Goal: Check status: Check status

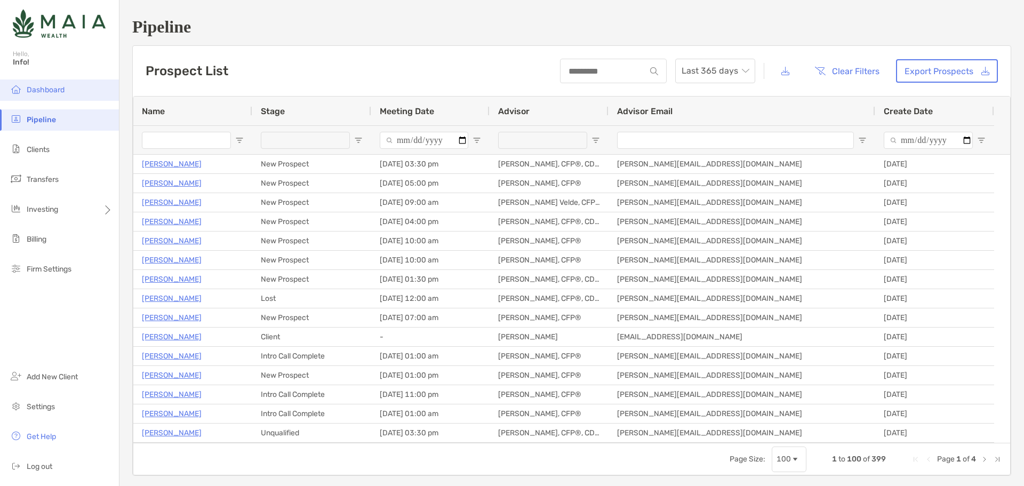
click at [28, 93] on span "Dashboard" at bounding box center [46, 89] width 38 height 9
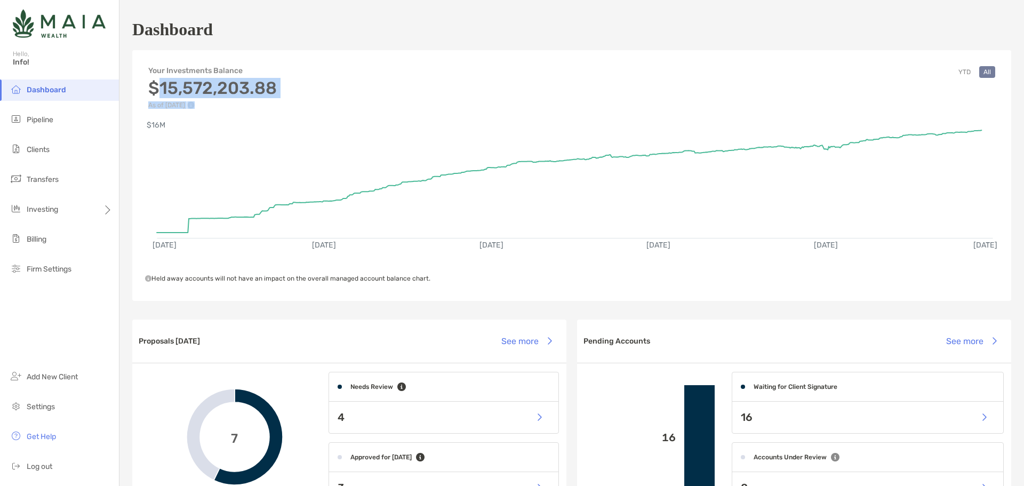
drag, startPoint x: 157, startPoint y: 87, endPoint x: 989, endPoint y: 86, distance: 831.8
click at [984, 86] on div "Your Investments Balance $15,572,203.88 As of [DATE] YTD All" at bounding box center [571, 81] width 879 height 53
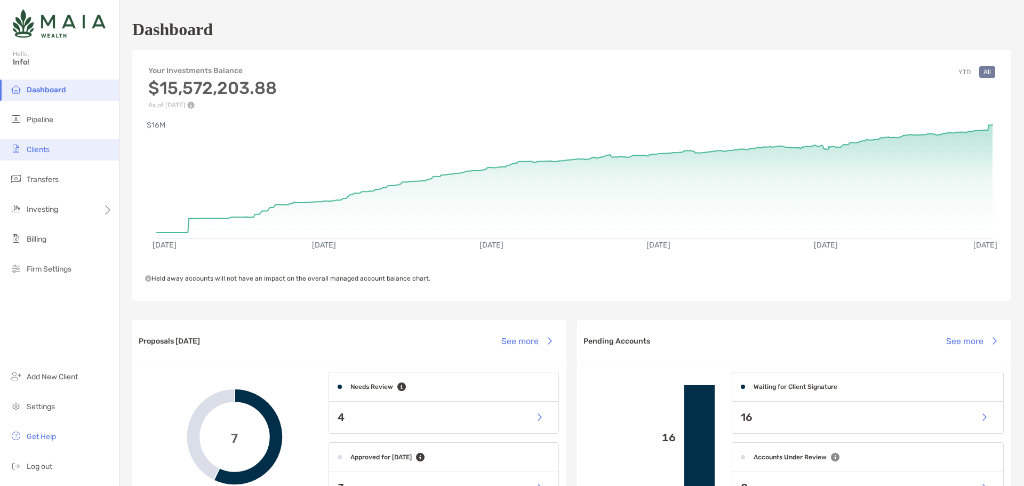
click at [73, 148] on li "Clients" at bounding box center [59, 149] width 119 height 21
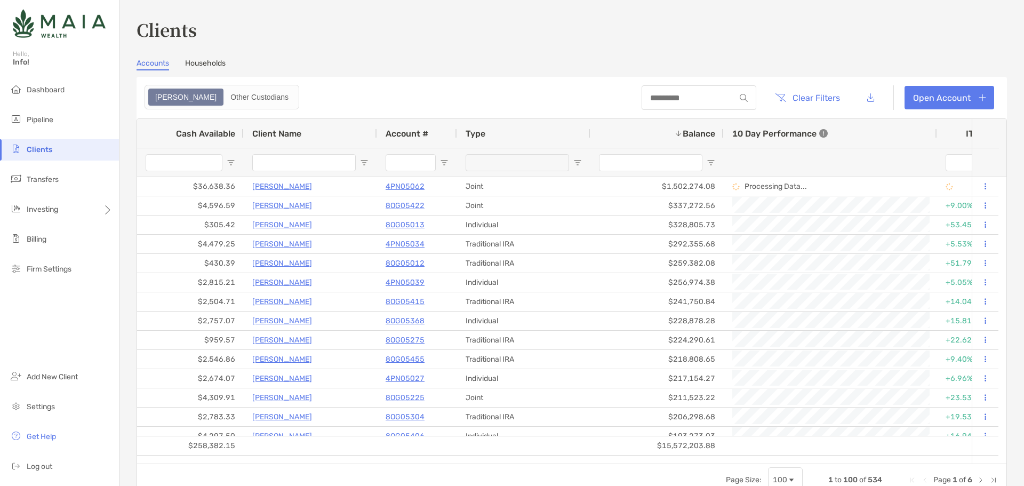
click at [209, 140] on div "Cash Available" at bounding box center [191, 133] width 90 height 29
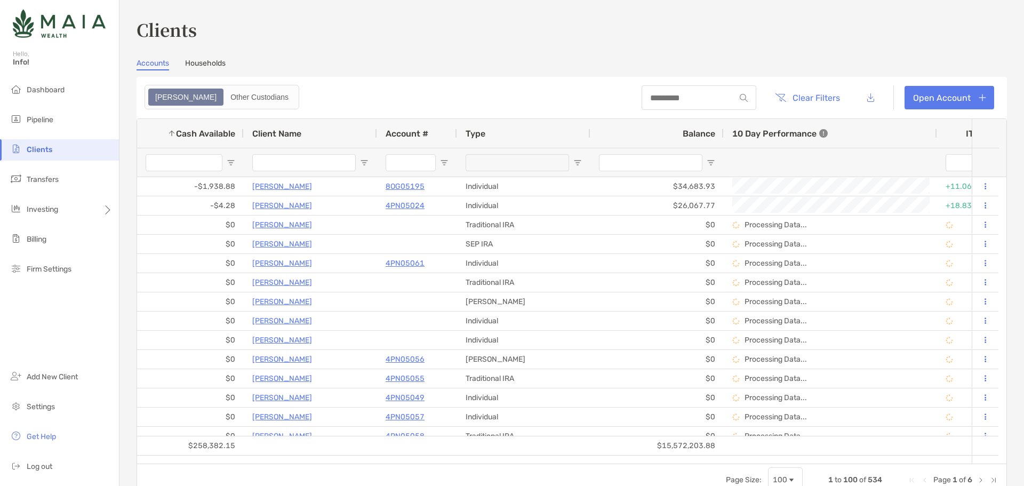
click at [213, 140] on div "Cash Available 1" at bounding box center [191, 133] width 90 height 29
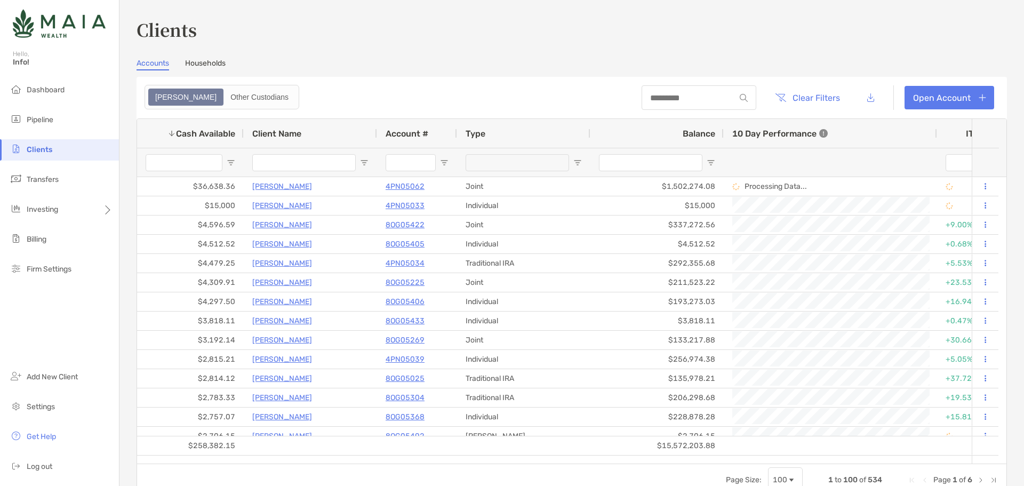
click at [66, 346] on div "Dashboard Pipeline Clients Transfers Investing Billing Firm Settings Add New Cl…" at bounding box center [59, 282] width 119 height 407
click at [44, 88] on span "Dashboard" at bounding box center [46, 89] width 38 height 9
